Goal: Transaction & Acquisition: Obtain resource

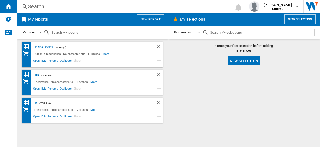
click at [42, 46] on div "Headphones" at bounding box center [42, 47] width 21 height 6
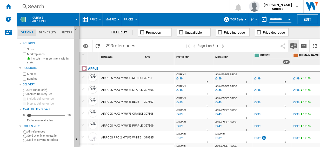
click at [293, 46] on img "Download in Excel" at bounding box center [293, 46] width 6 height 6
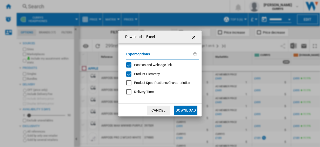
click at [186, 107] on button "Download" at bounding box center [185, 110] width 23 height 9
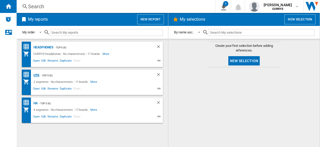
click at [36, 74] on div "HTK" at bounding box center [35, 75] width 7 height 6
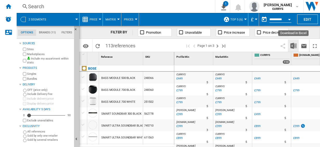
click at [294, 46] on img "Download in Excel" at bounding box center [293, 46] width 6 height 6
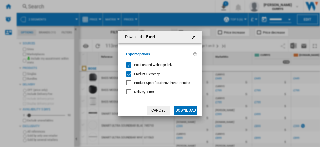
click at [183, 109] on button "Download" at bounding box center [185, 110] width 23 height 9
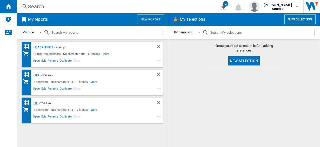
click at [36, 103] on div "HA" at bounding box center [34, 103] width 5 height 6
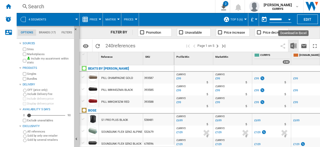
click at [293, 45] on img "Download in Excel" at bounding box center [293, 46] width 6 height 6
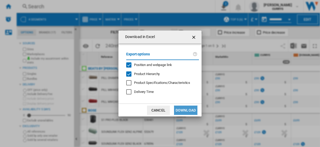
click at [185, 111] on button "Download" at bounding box center [185, 110] width 23 height 9
